Goal: Task Accomplishment & Management: Manage account settings

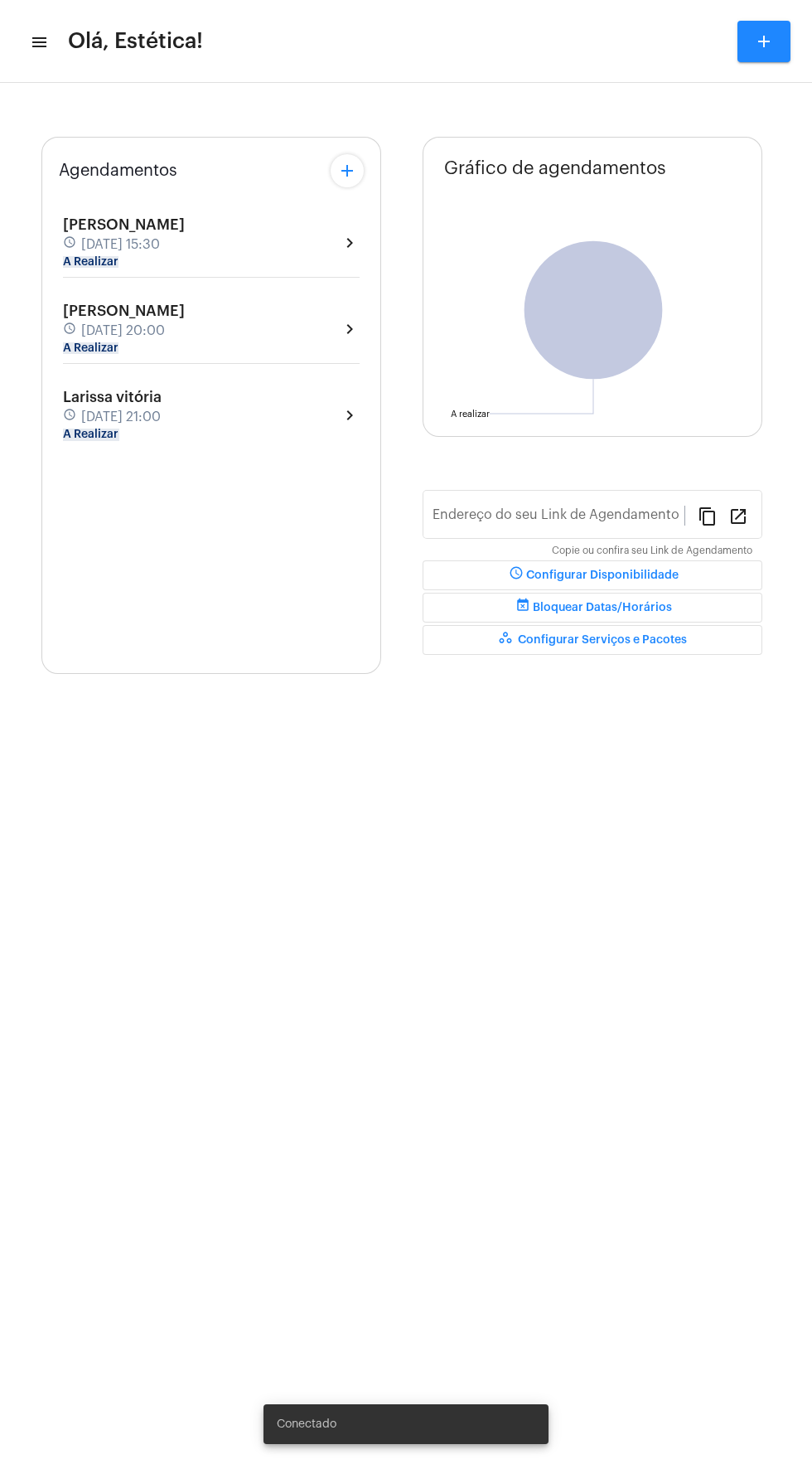
type input "[URL][DOMAIN_NAME]"
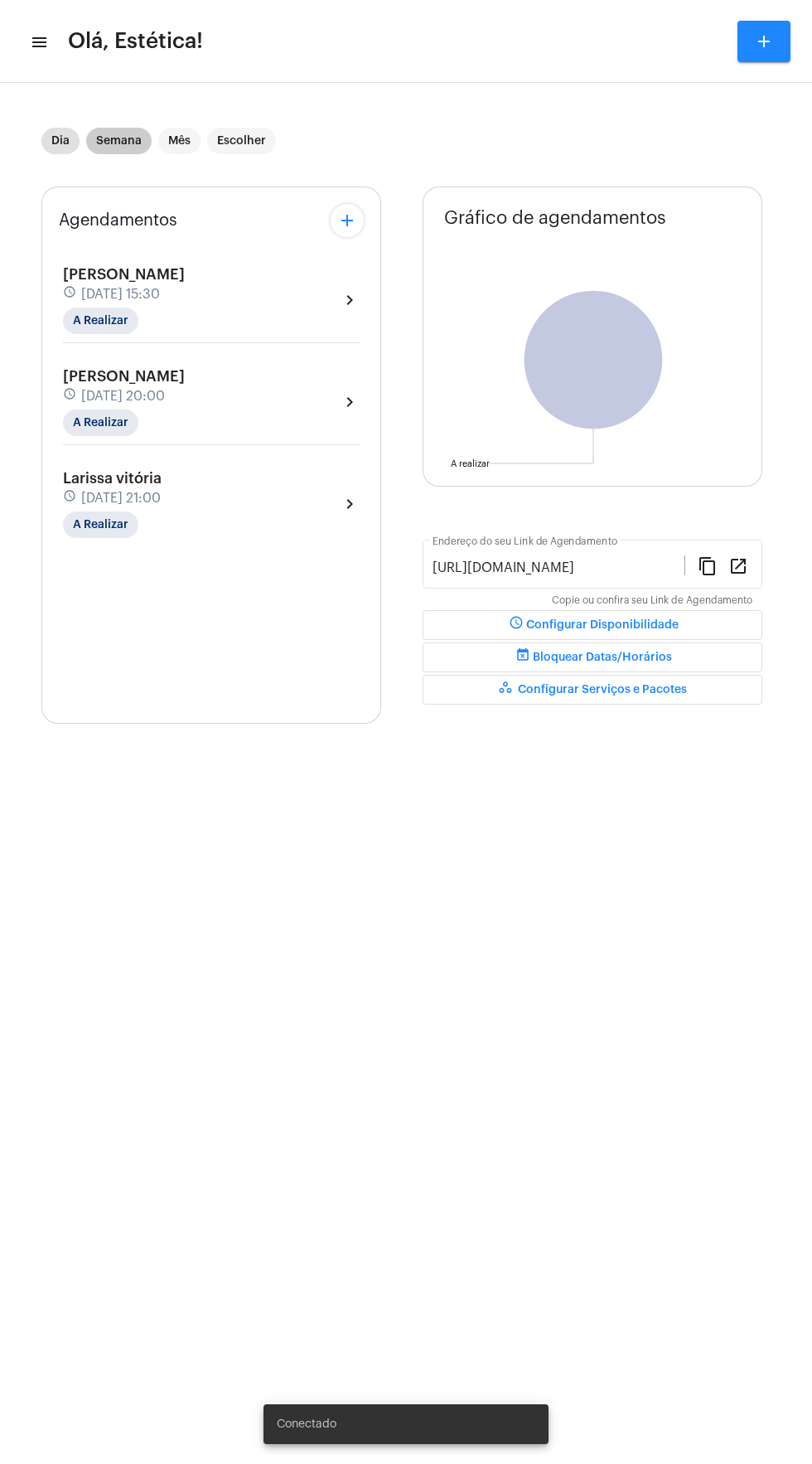
click at [104, 131] on mat-chip "Semana" at bounding box center [119, 141] width 65 height 27
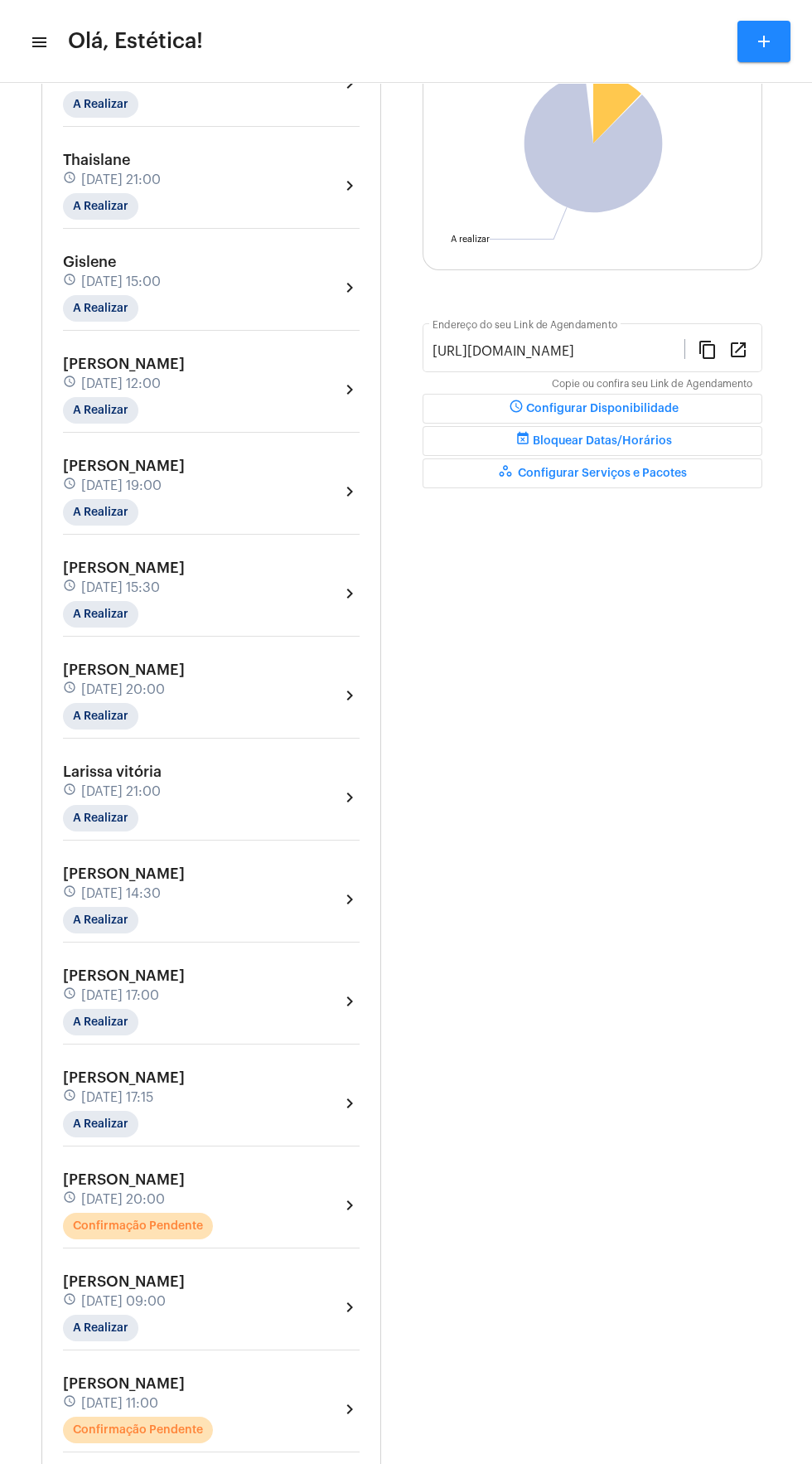
scroll to position [466, 0]
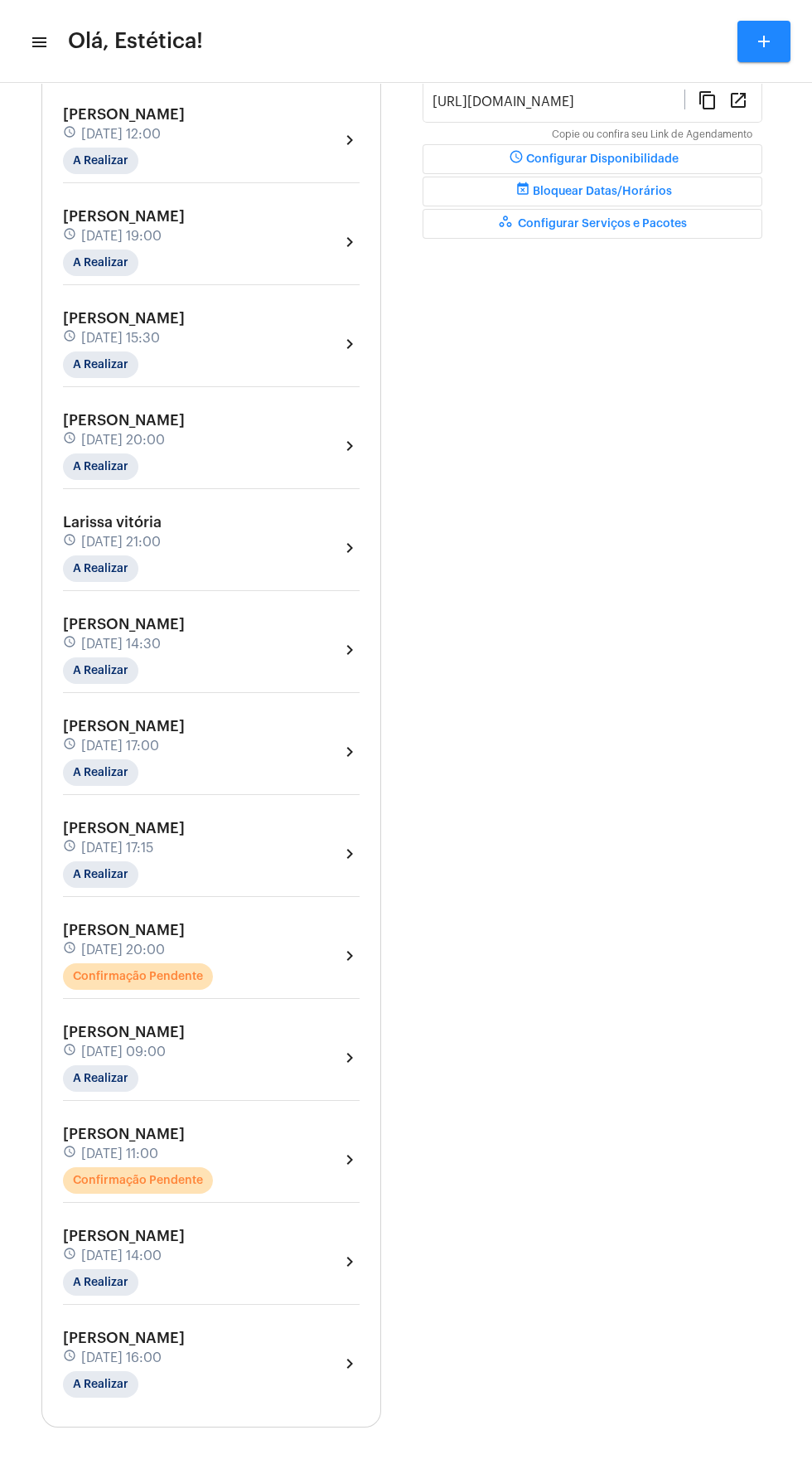
click at [305, 951] on div "[PERSON_NAME] schedule [DATE] 20:00 Confirmação Pendente chevron_right" at bounding box center [211, 955] width 297 height 68
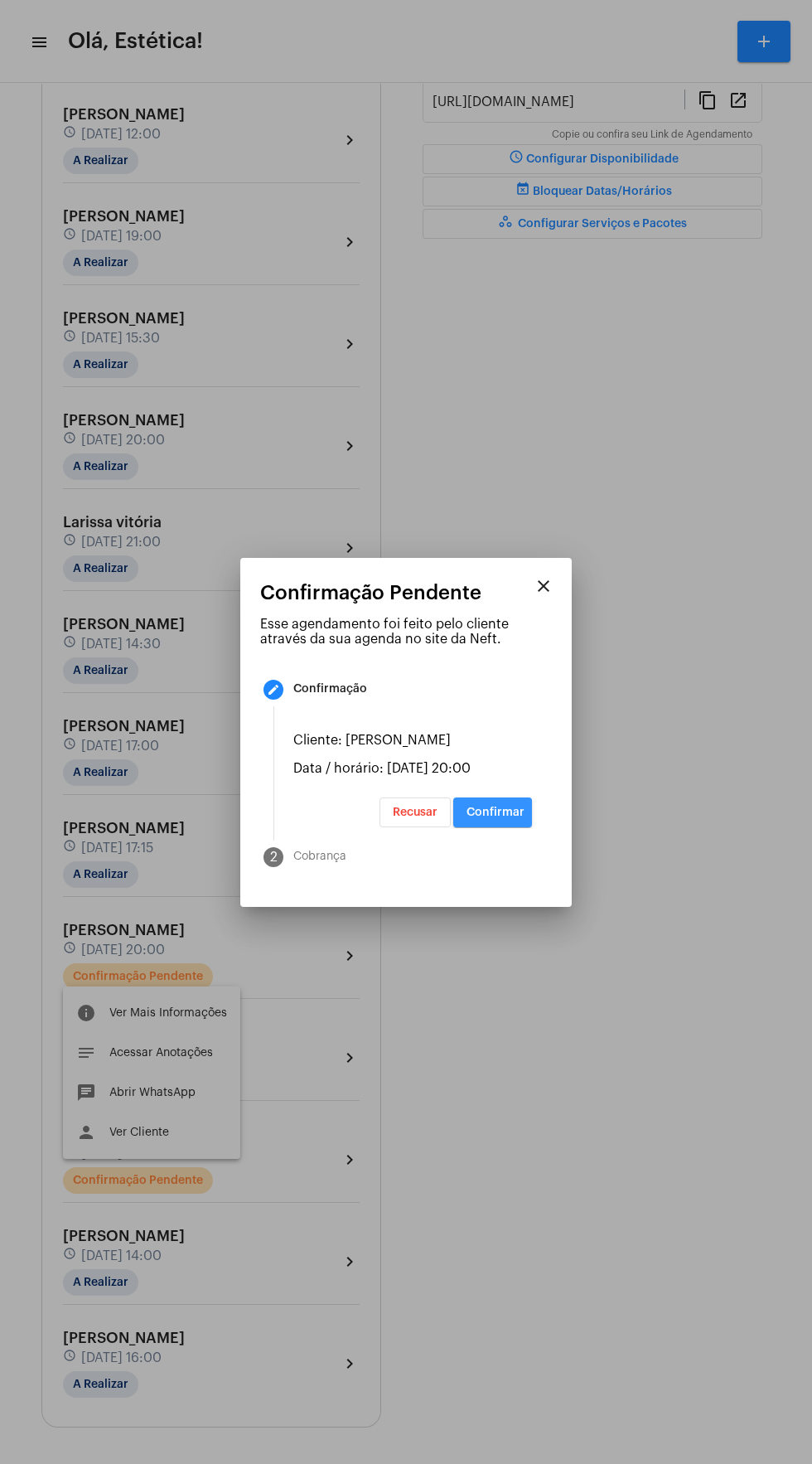
click at [513, 818] on span "Confirmar" at bounding box center [495, 812] width 58 height 12
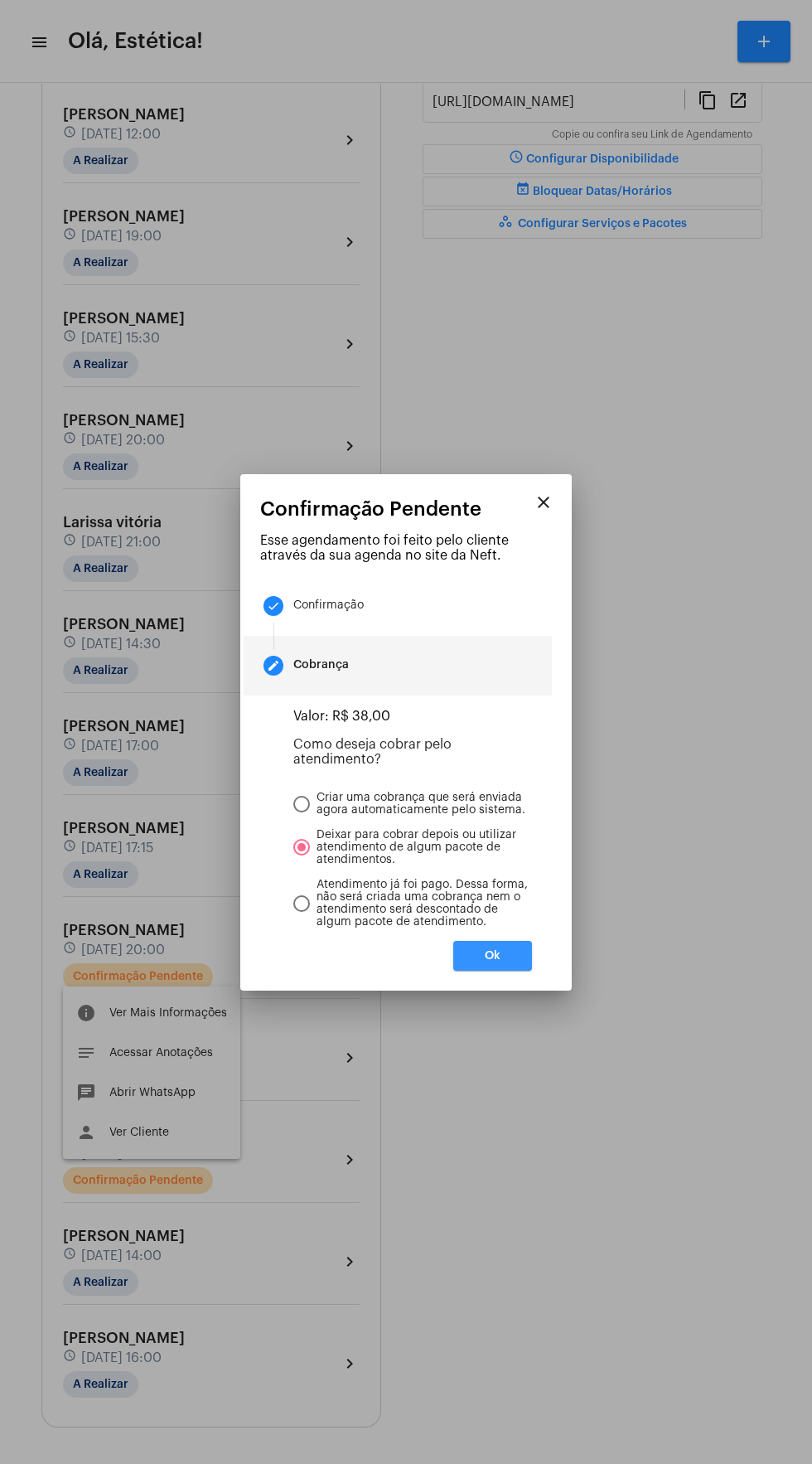
click at [525, 968] on button "Ok" at bounding box center [493, 956] width 79 height 30
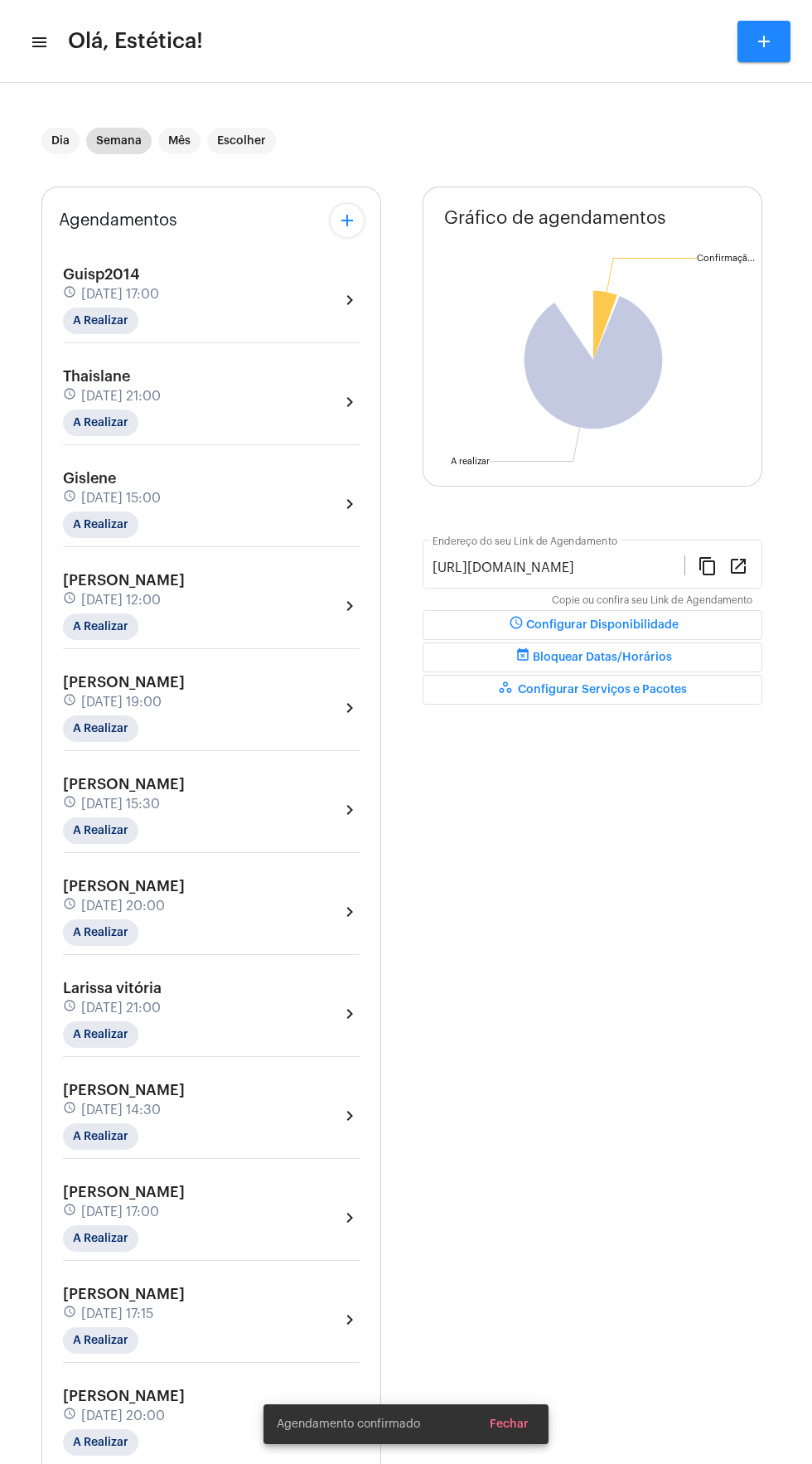
scroll to position [466, 0]
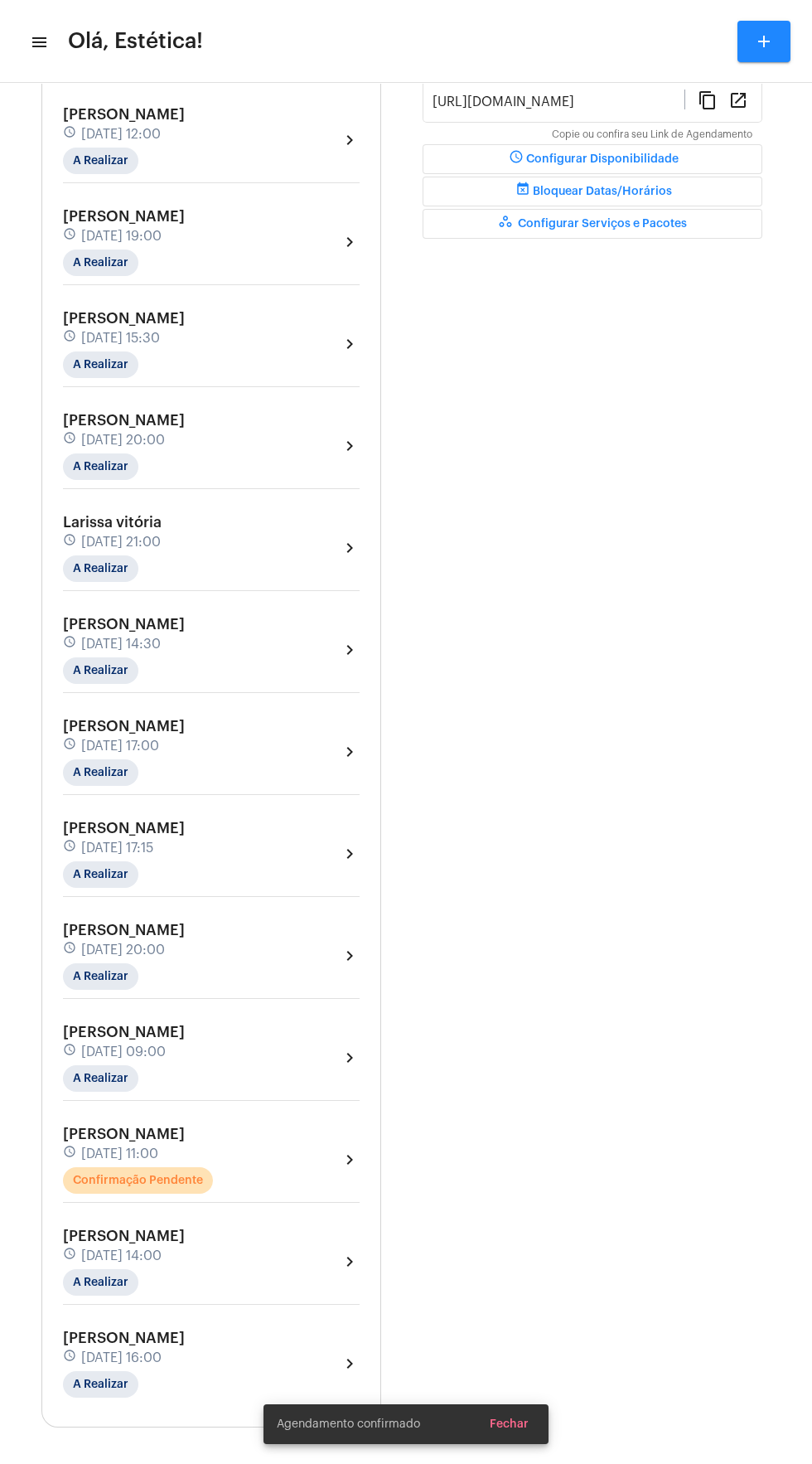
click at [289, 1164] on div "[PERSON_NAME] schedule [DATE] 11:00 Confirmação Pendente chevron_right" at bounding box center [211, 1159] width 297 height 68
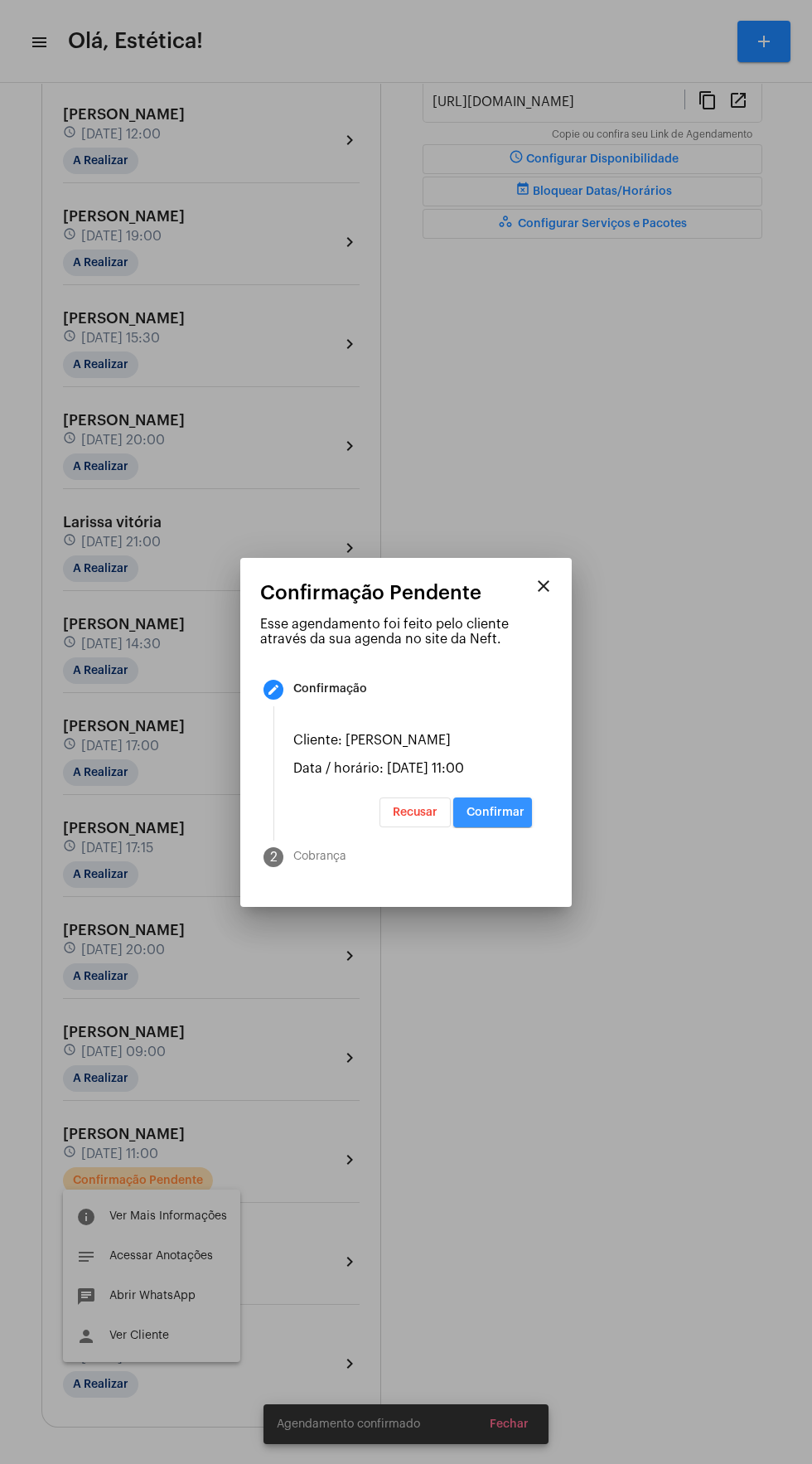
click at [522, 824] on button "Confirmar" at bounding box center [493, 812] width 79 height 30
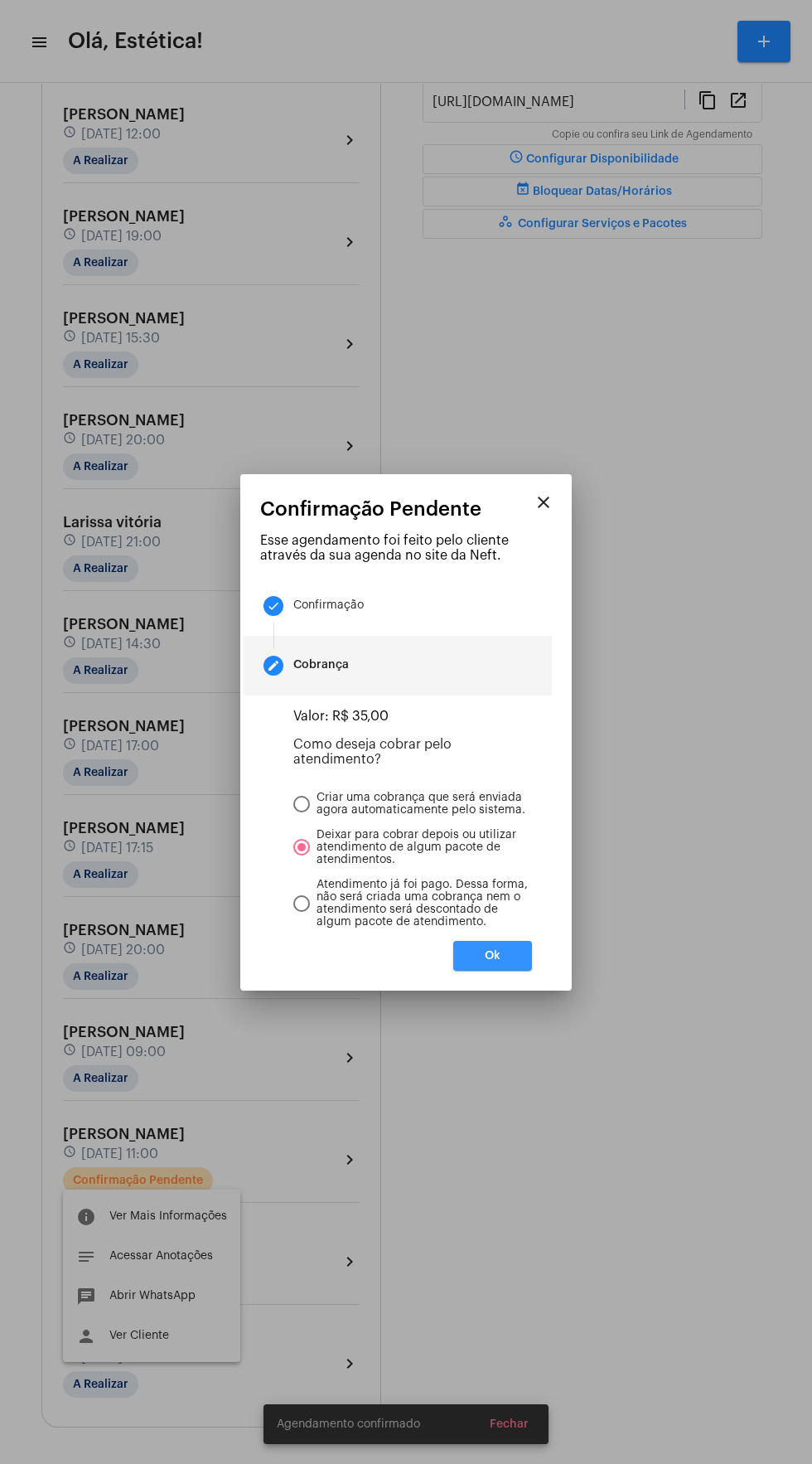
click at [504, 971] on button "Ok" at bounding box center [493, 956] width 79 height 30
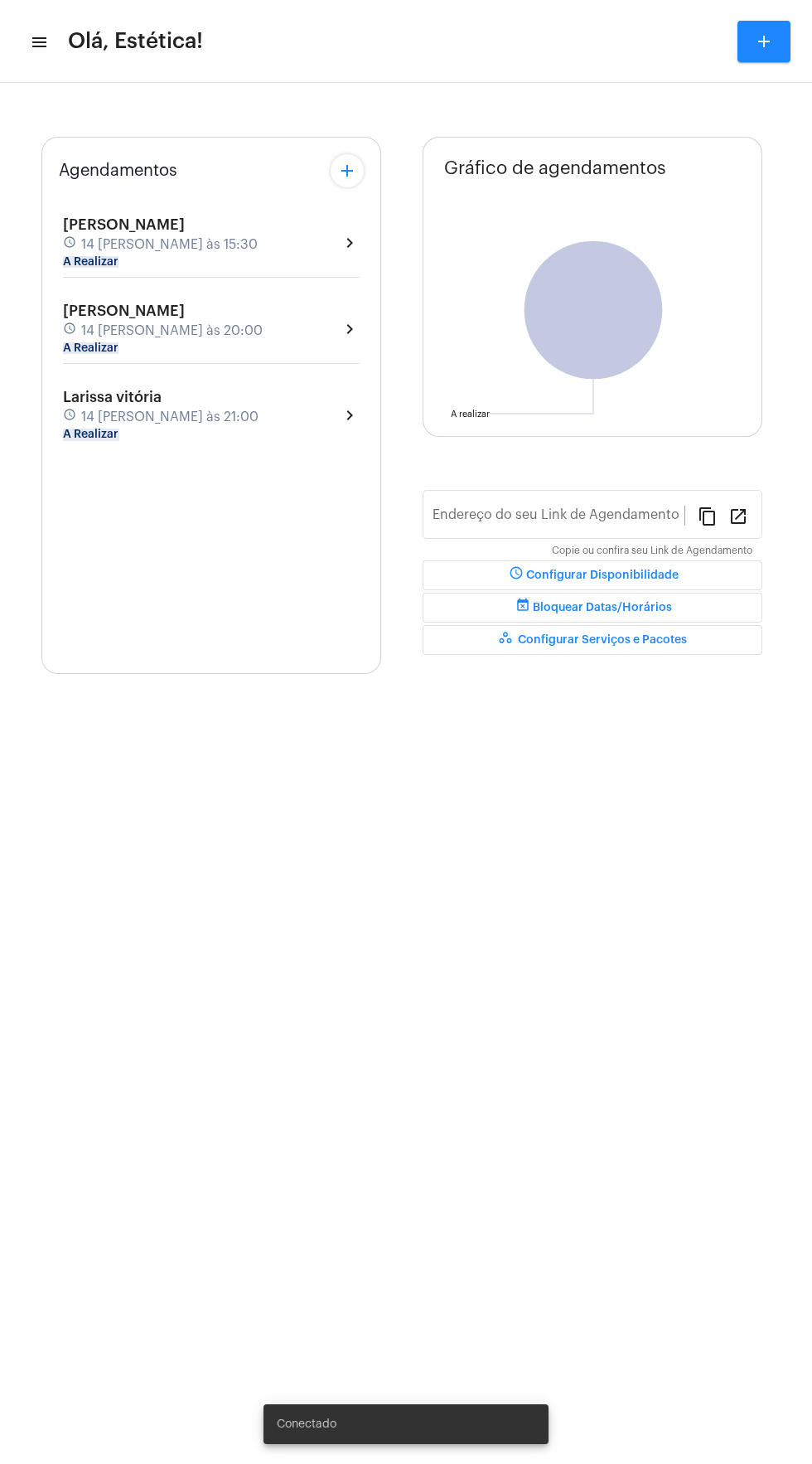
type input "[URL][DOMAIN_NAME]"
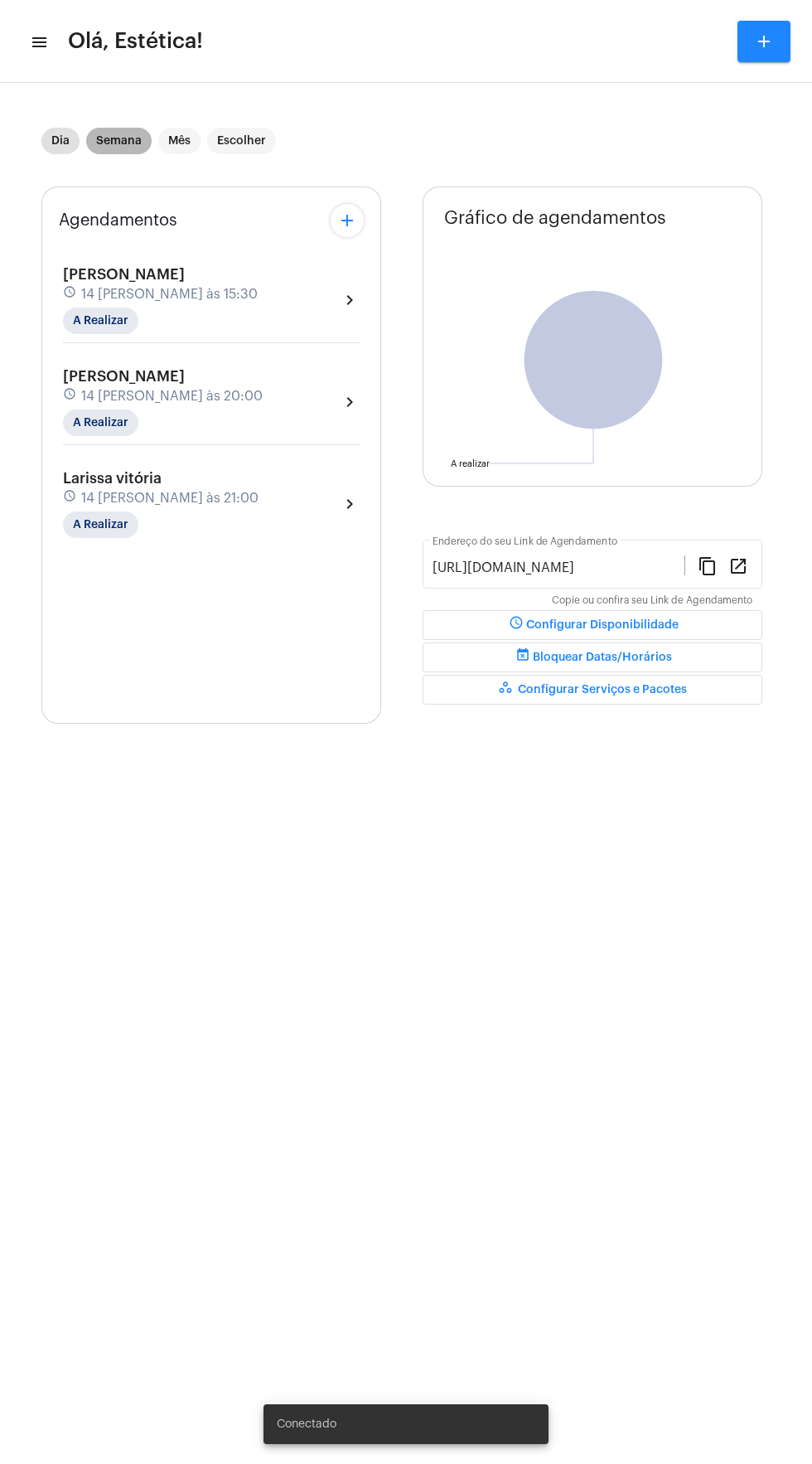
click at [125, 137] on mat-chip "Semana" at bounding box center [119, 141] width 65 height 27
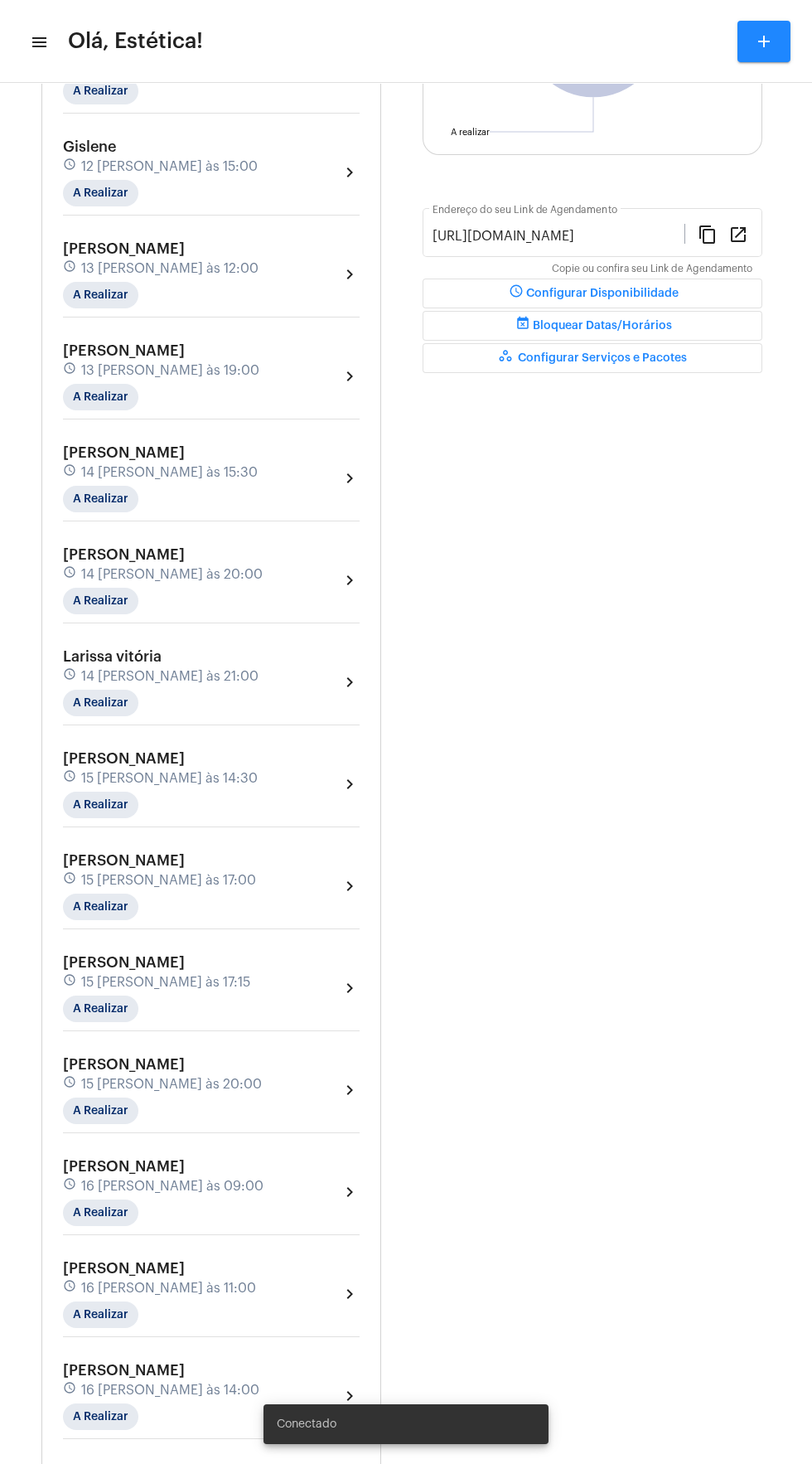
scroll to position [466, 0]
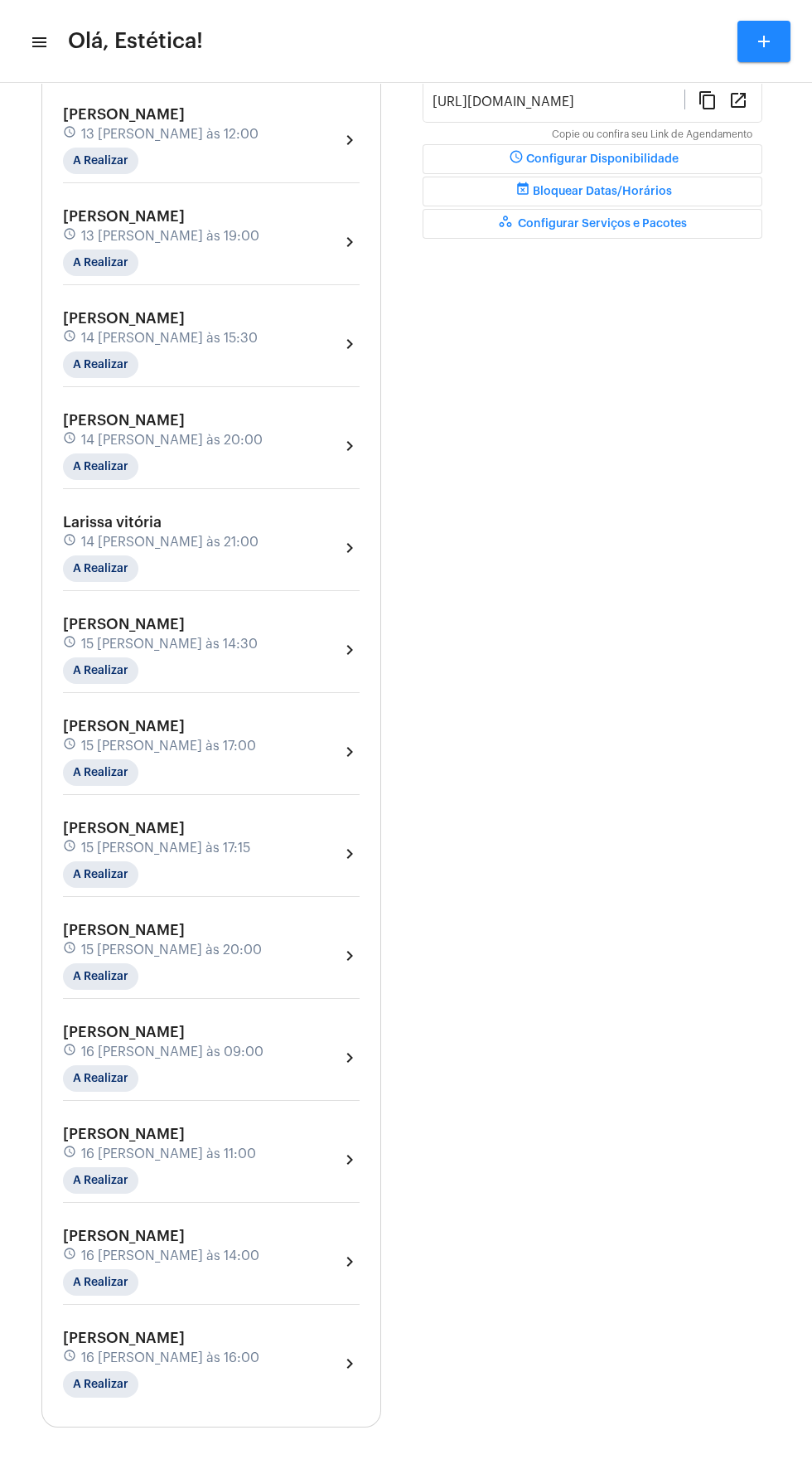
click at [269, 948] on div "[PERSON_NAME] schedule 15 [PERSON_NAME] às 20:00 A Realizar chevron_right" at bounding box center [211, 955] width 297 height 68
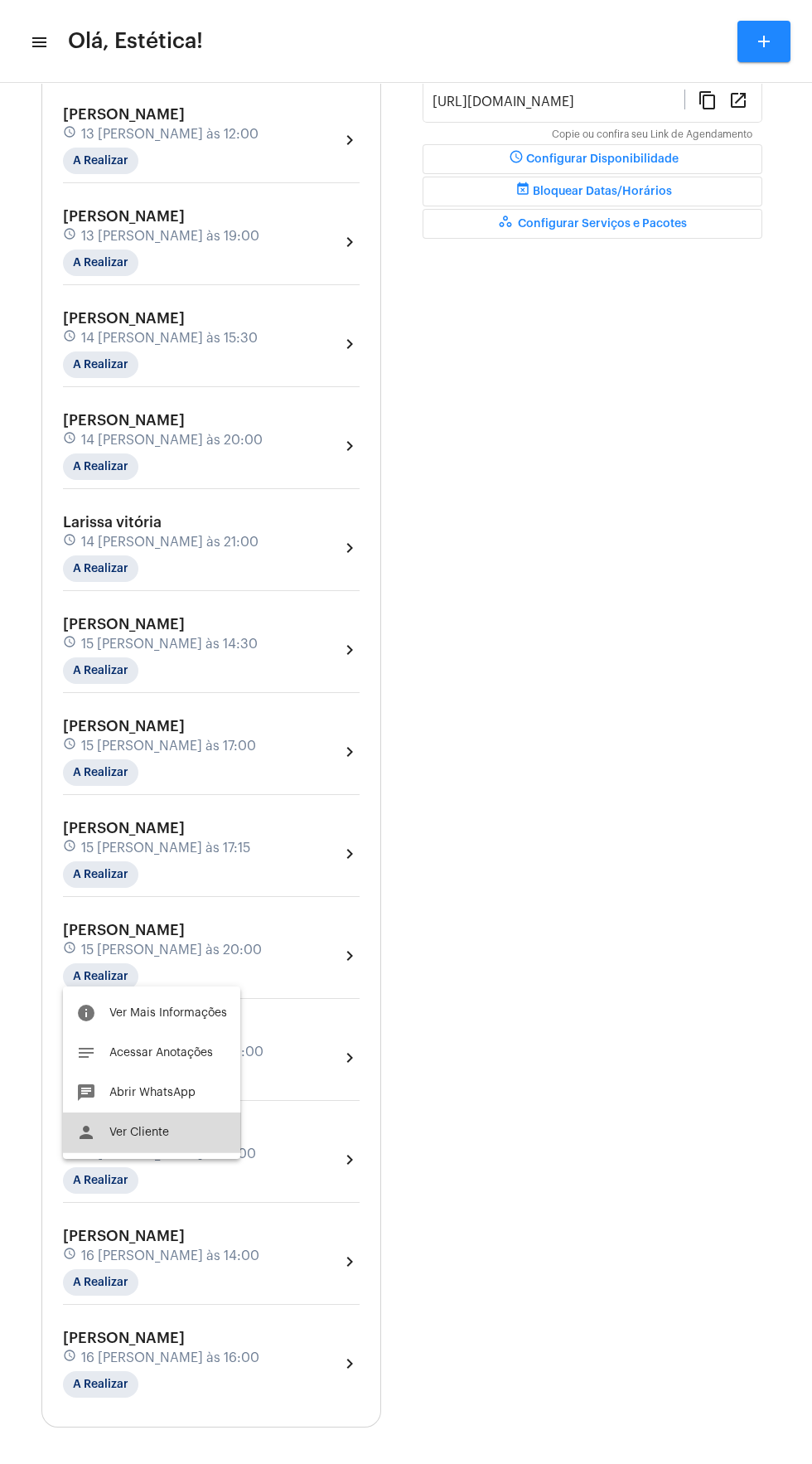
click at [152, 1133] on span "Ver Cliente" at bounding box center [138, 1132] width 59 height 12
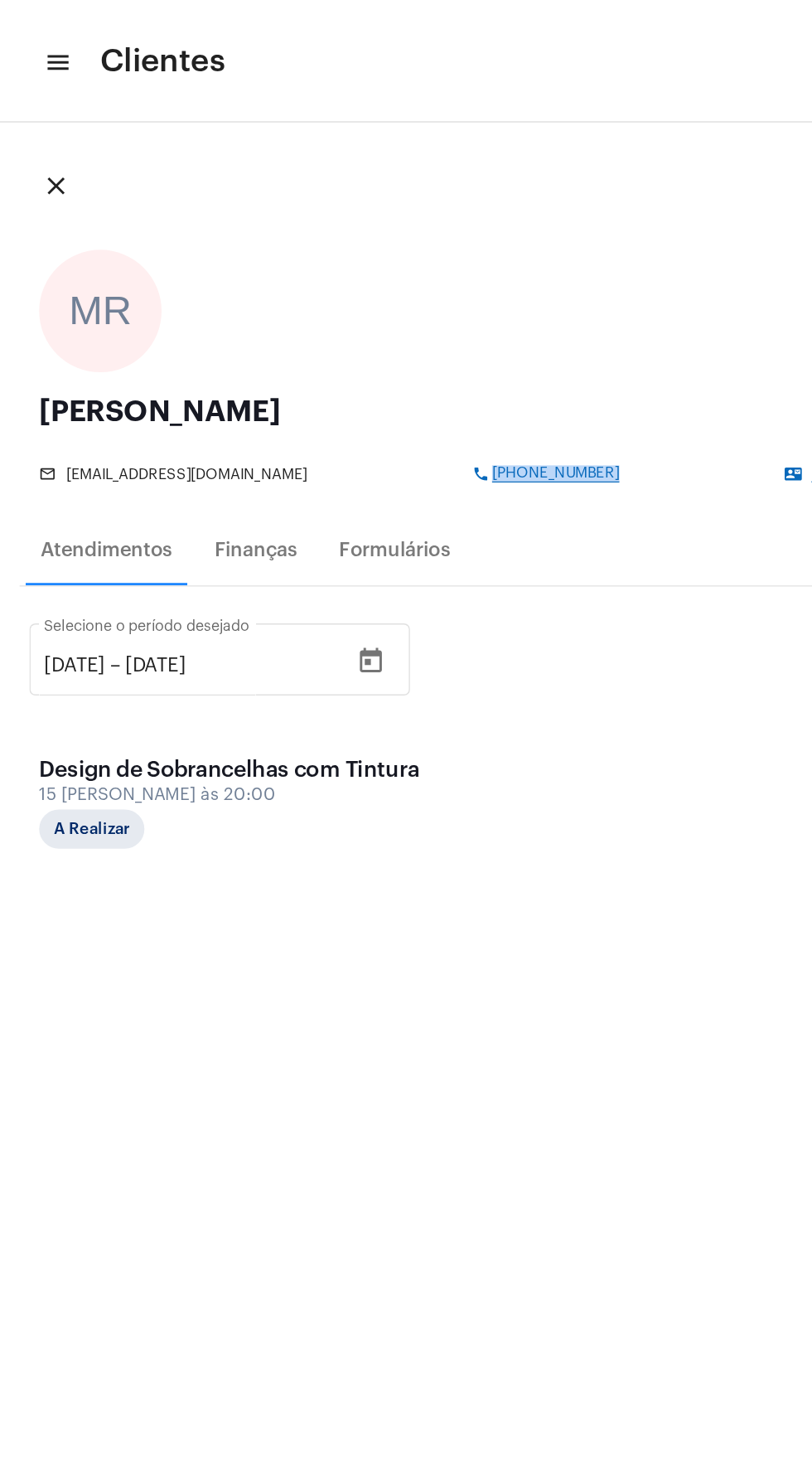
copy span "+5511985943892"
